Goal: Navigation & Orientation: Find specific page/section

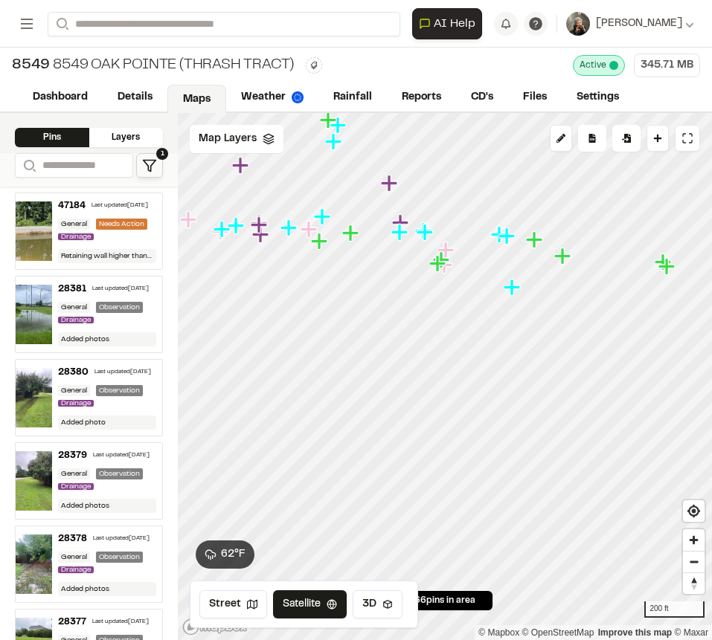
click at [392, 187] on icon "Map marker" at bounding box center [390, 183] width 19 height 19
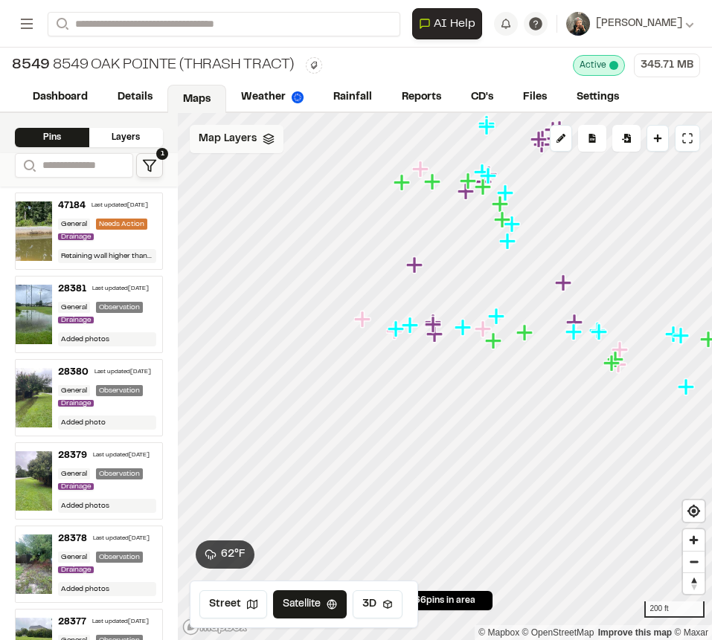
click at [245, 132] on span "Map Layers" at bounding box center [228, 139] width 58 height 16
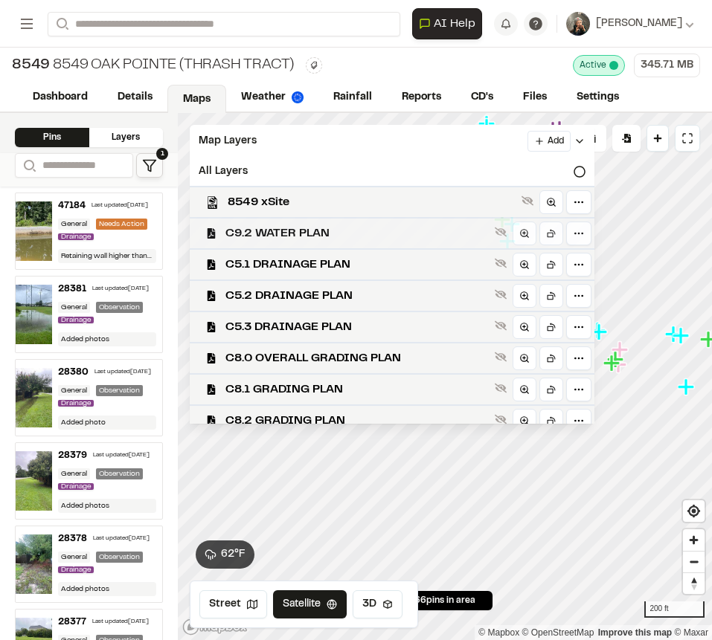
click at [275, 223] on div "C9.2 WATER PLAN" at bounding box center [386, 232] width 416 height 31
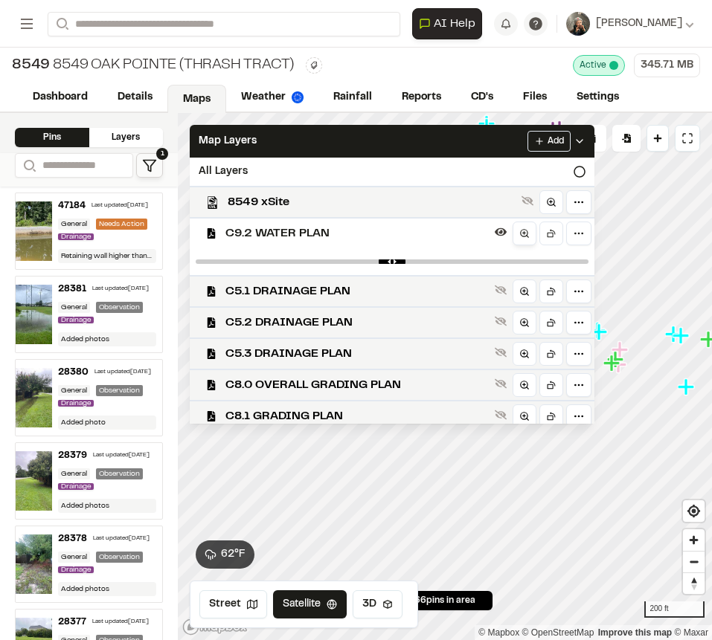
click at [519, 230] on icon at bounding box center [524, 233] width 10 height 10
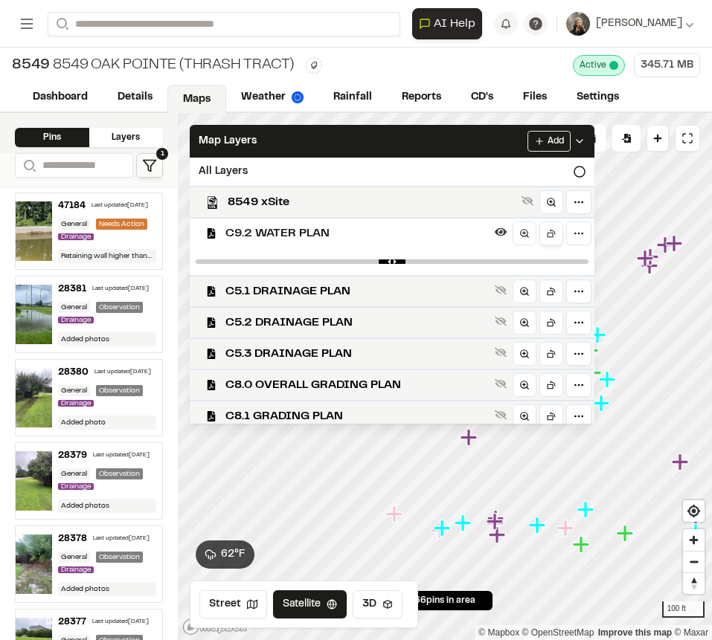
click at [550, 230] on icon at bounding box center [552, 231] width 5 height 5
click at [551, 234] on icon at bounding box center [551, 233] width 10 height 10
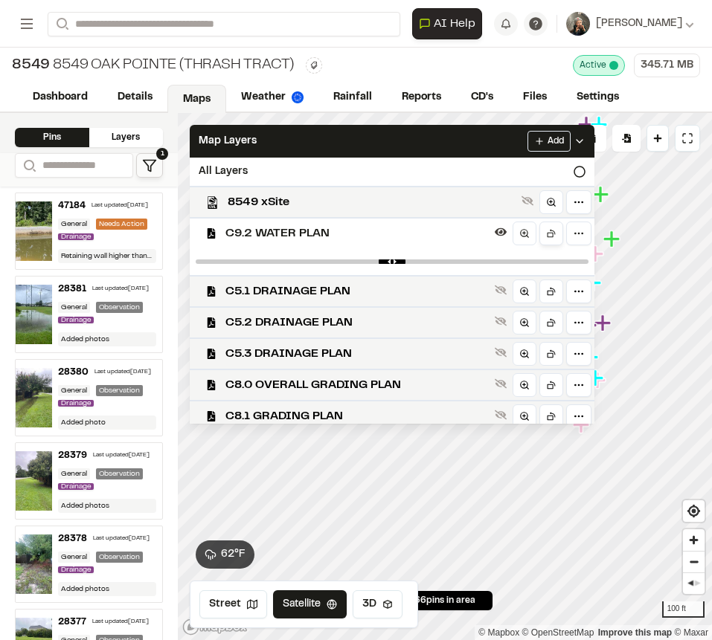
click at [551, 234] on icon at bounding box center [551, 233] width 10 height 10
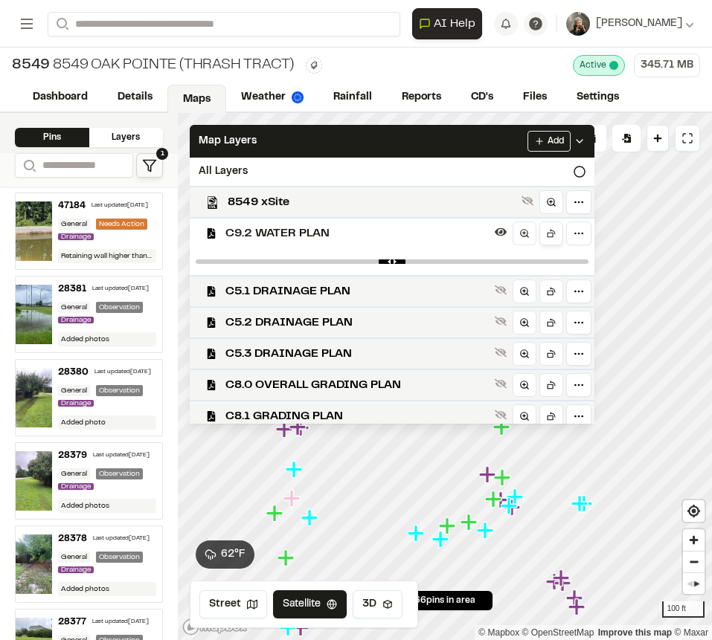
click at [550, 234] on icon at bounding box center [551, 233] width 10 height 10
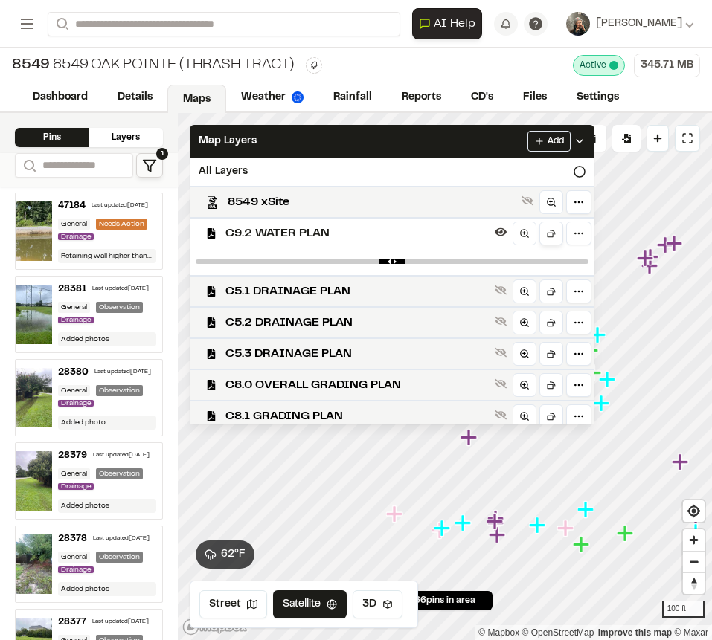
click at [550, 234] on icon at bounding box center [551, 233] width 10 height 10
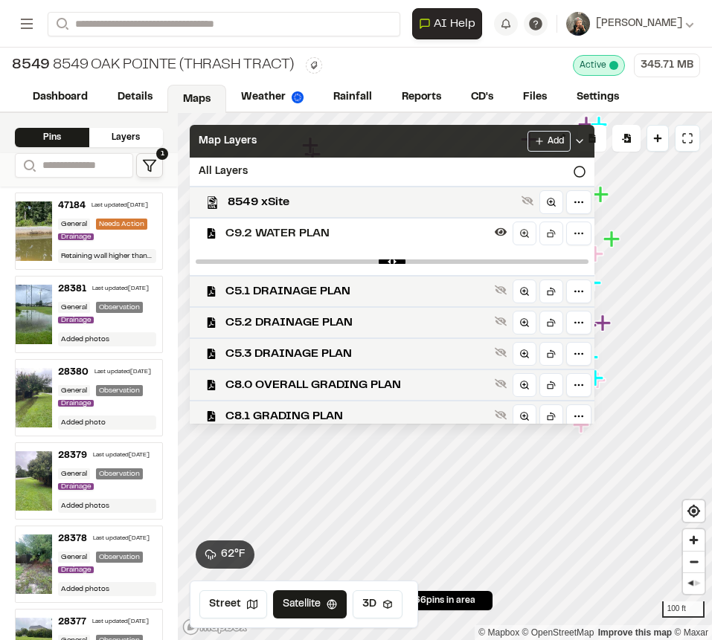
click at [431, 144] on div "Map Layers Add" at bounding box center [392, 141] width 405 height 33
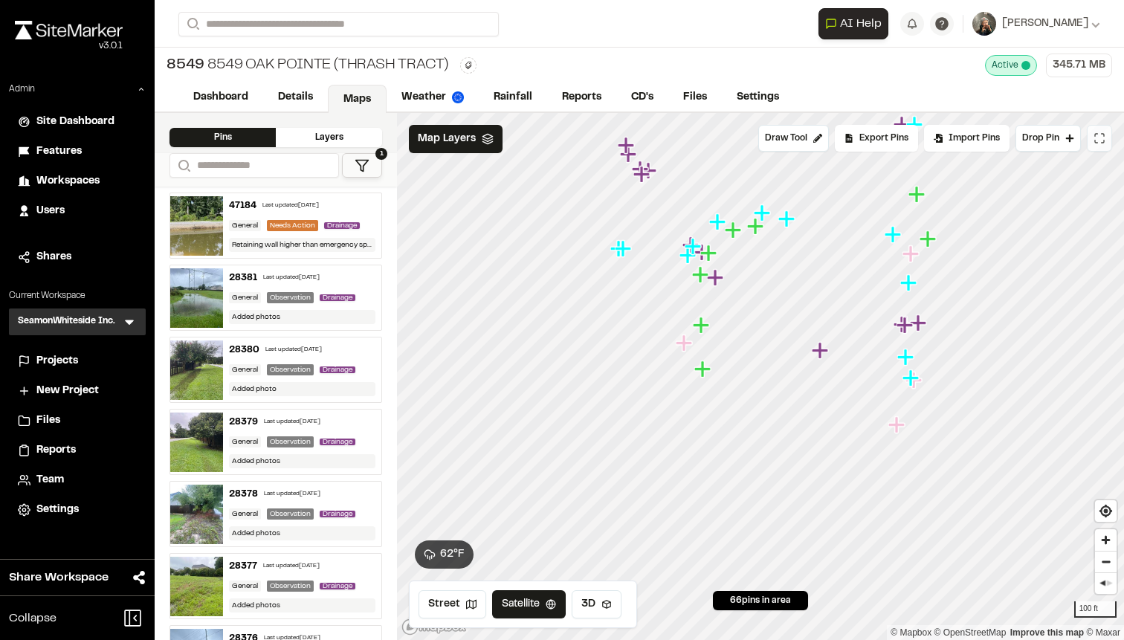
click at [1102, 132] on icon at bounding box center [1100, 138] width 12 height 12
